Goal: Task Accomplishment & Management: Manage account settings

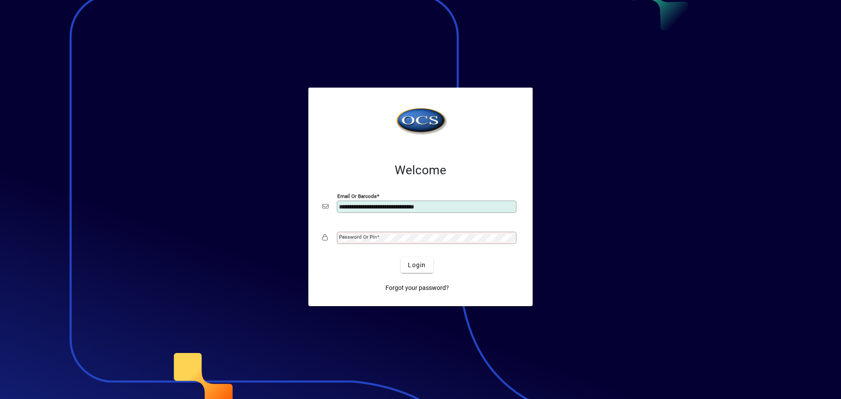
type input "**********"
click at [401, 257] on button "Login" at bounding box center [417, 265] width 32 height 16
